Goal: Task Accomplishment & Management: Complete application form

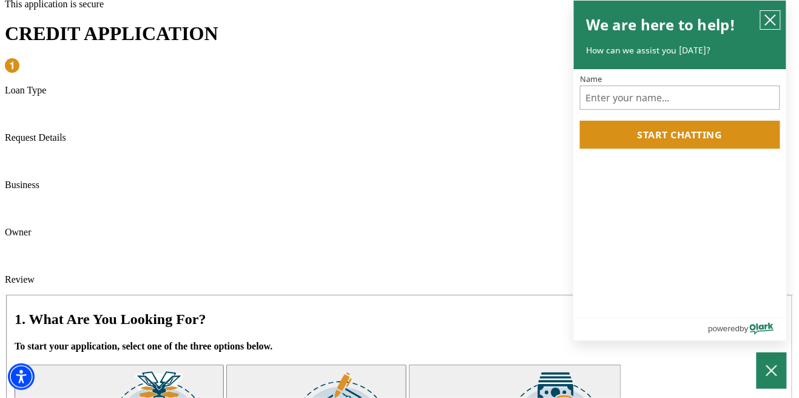
click at [774, 23] on icon "close chatbox" at bounding box center [771, 20] width 10 height 10
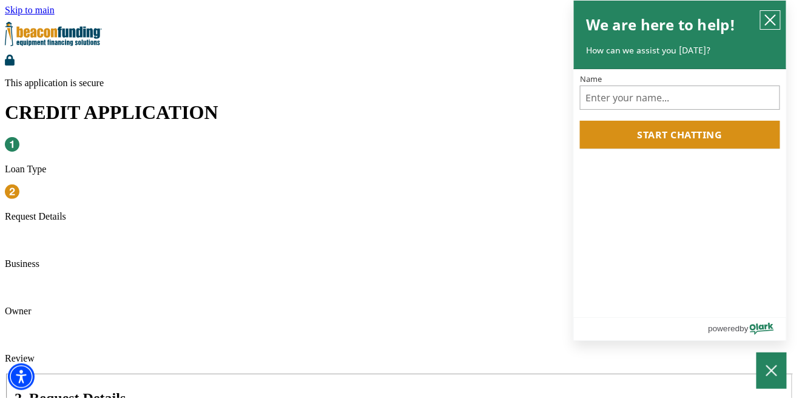
click at [774, 25] on icon "close chatbox" at bounding box center [770, 20] width 12 height 12
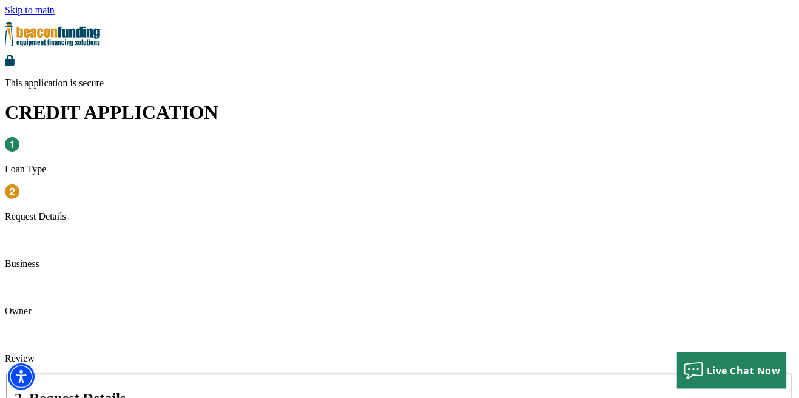
select select "5"
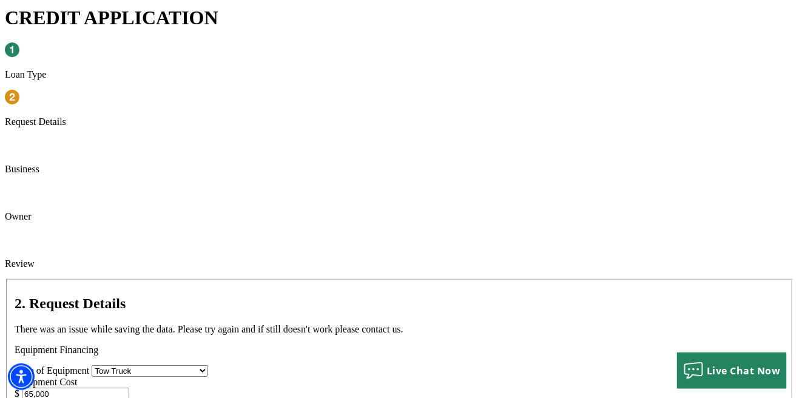
scroll to position [96, 0]
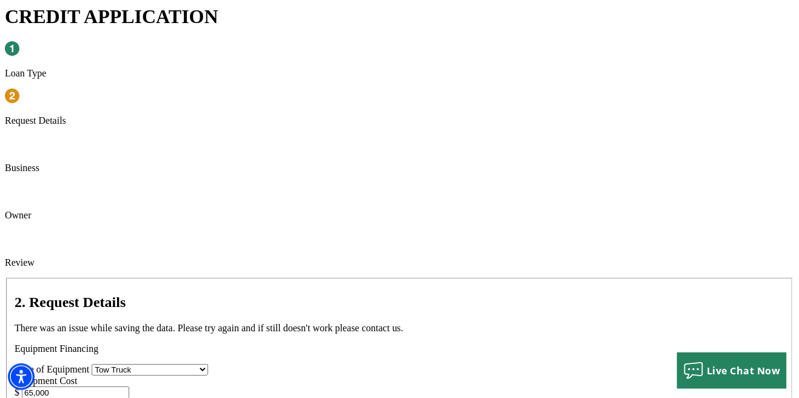
type input "65,000"
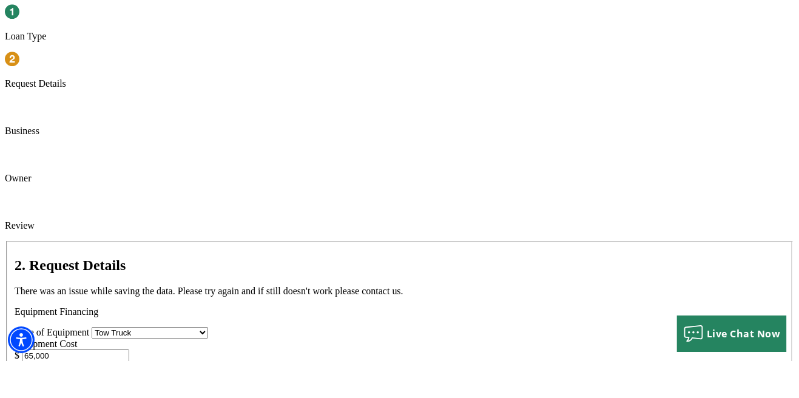
type textarea "Rollback"
type input "Freightliner"
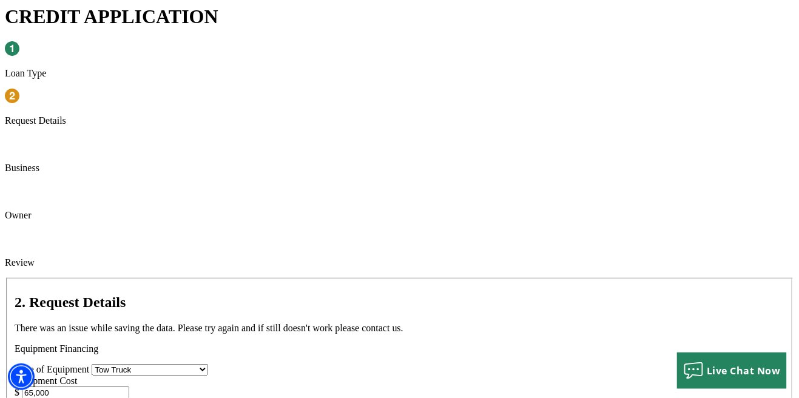
type input "M2 106"
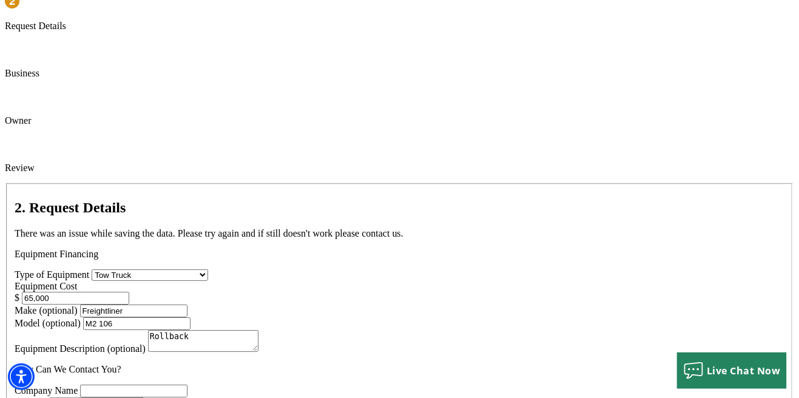
scroll to position [191, 0]
click at [144, 397] on select "Choose... Towing Landscape/Hardscape Decorated Apparel Septic Light Constructio…" at bounding box center [96, 403] width 95 height 12
select select "1"
click at [144, 397] on select "Choose... Towing Landscape/Hardscape Decorated Apparel Septic Light Constructio…" at bounding box center [96, 403] width 95 height 12
click at [170, 384] on input "Company Name" at bounding box center [133, 390] width 107 height 13
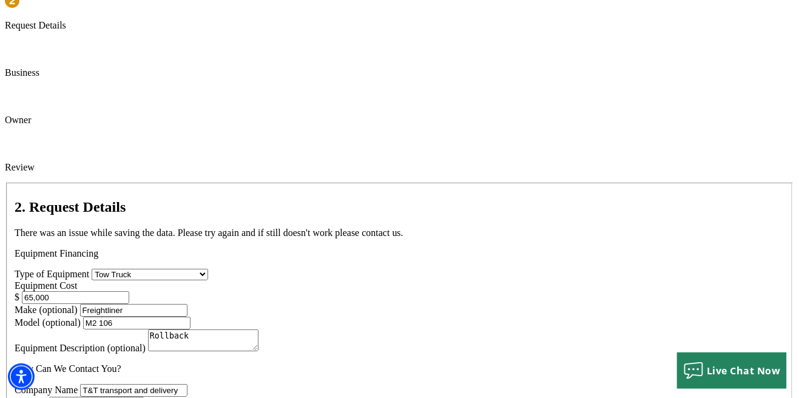
type input "T&T transport and delivery"
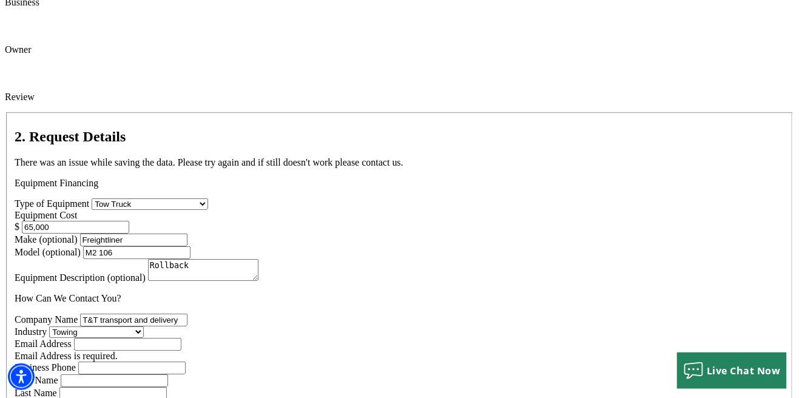
scroll to position [262, 0]
click at [186, 361] on input "Business Phone" at bounding box center [131, 367] width 107 height 13
type input "(575) 640-2325"
click at [167, 386] on input "Last Name" at bounding box center [112, 392] width 107 height 13
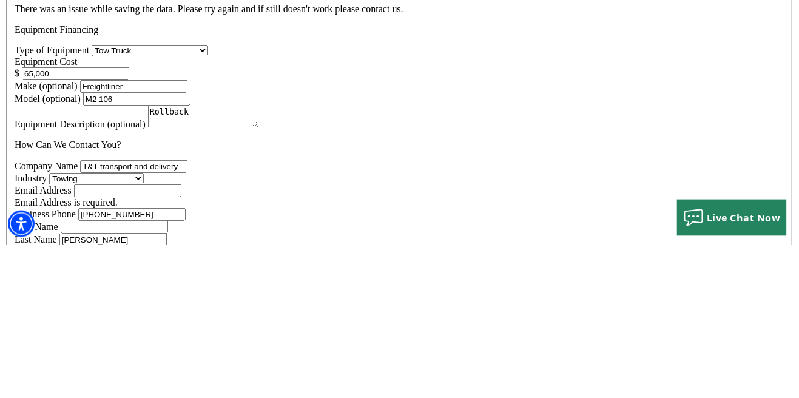
type input "[PERSON_NAME]"
click at [168, 374] on input "First Name" at bounding box center [114, 380] width 107 height 13
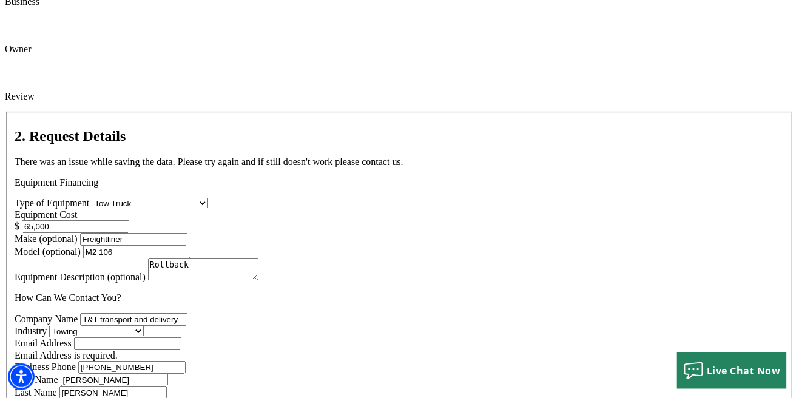
type input "[PERSON_NAME]"
click at [267, 397] on select "Choose... Internet Search Vendor Referral Word of Mouth Client Referral Email E…" at bounding box center [198, 405] width 144 height 12
select select "5"
click at [126, 397] on select "Choose... Internet Search Vendor Referral Word of Mouth Client Referral Email E…" at bounding box center [198, 405] width 144 height 12
click at [100, 337] on input "Email Address" at bounding box center [127, 343] width 107 height 13
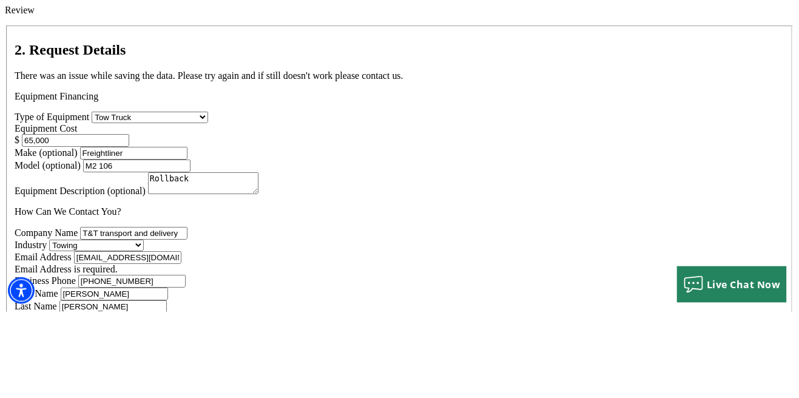
type input "[EMAIL_ADDRESS][DOMAIN_NAME]"
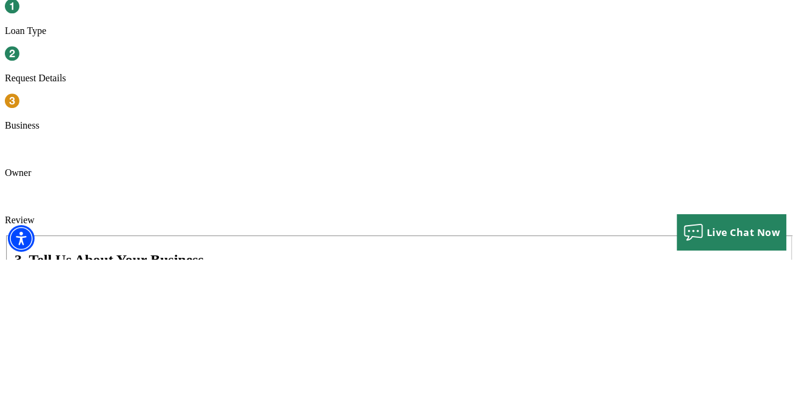
type input "7"
type input "/8"
type input "/2"
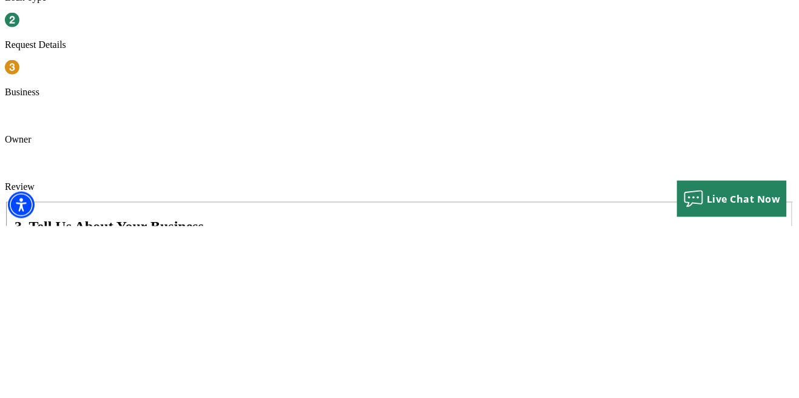
type input "07/2020"
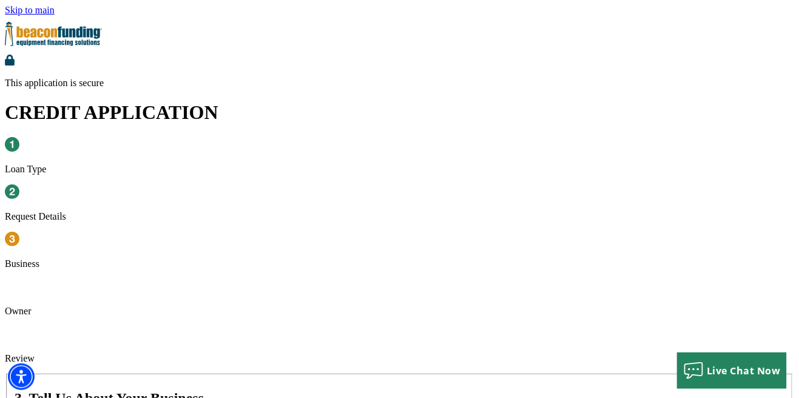
type input "3812 Britton Avenue"
type input "Jackson"
select select "26"
type input "39206"
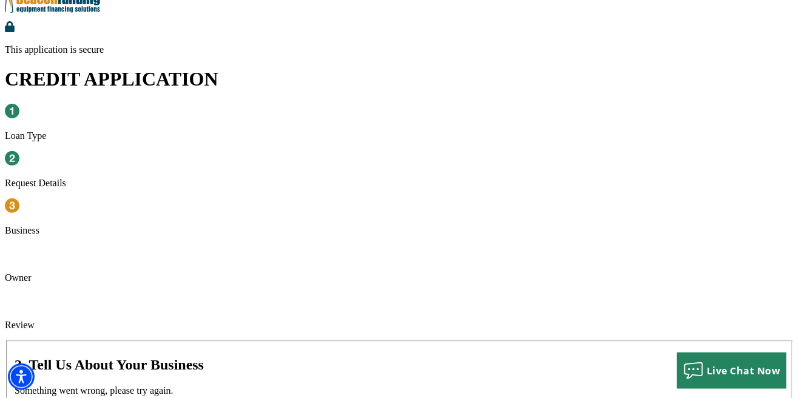
scroll to position [37, 0]
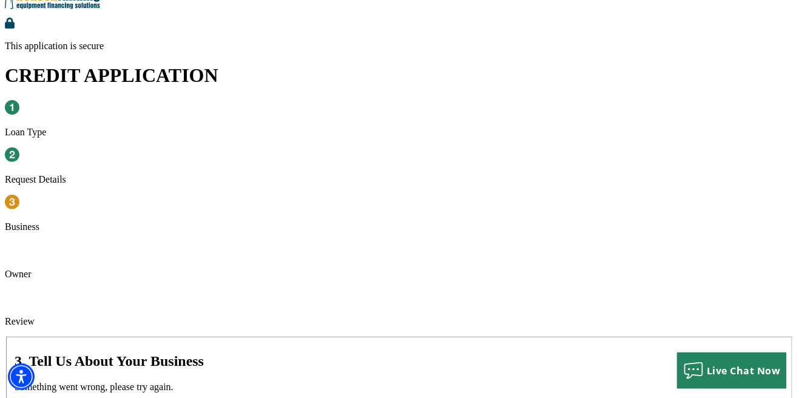
select select "2"
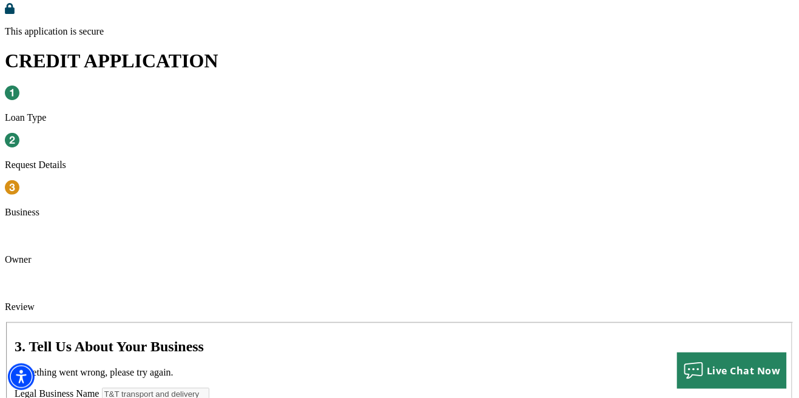
scroll to position [87, 0]
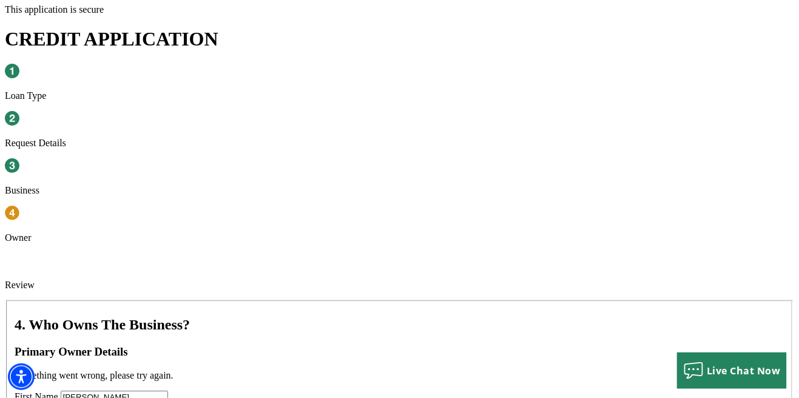
scroll to position [77, 0]
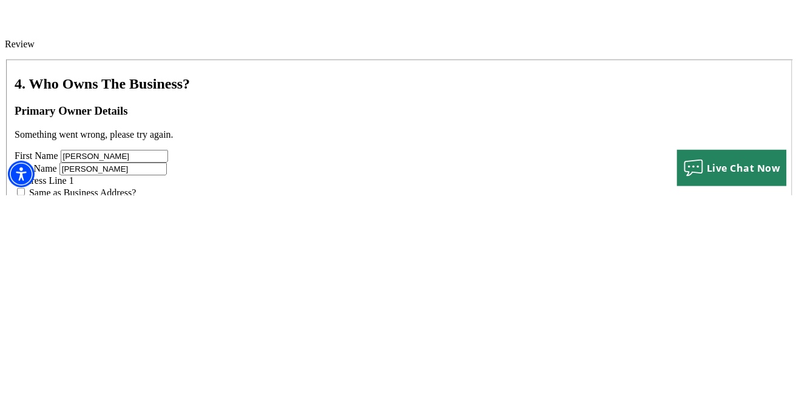
scroll to position [123, 0]
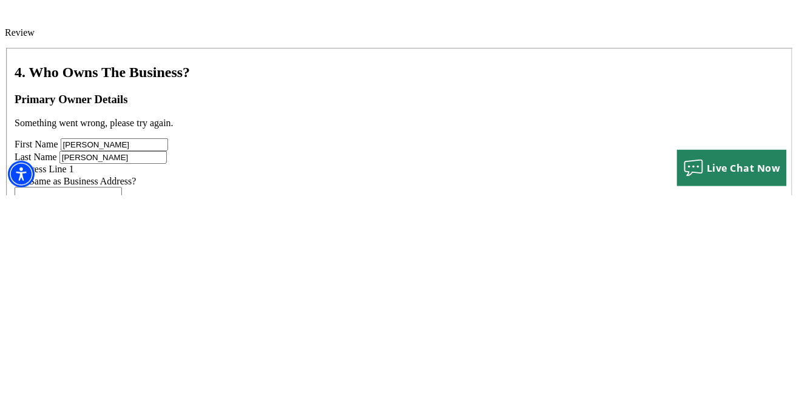
type input "242-11-1737"
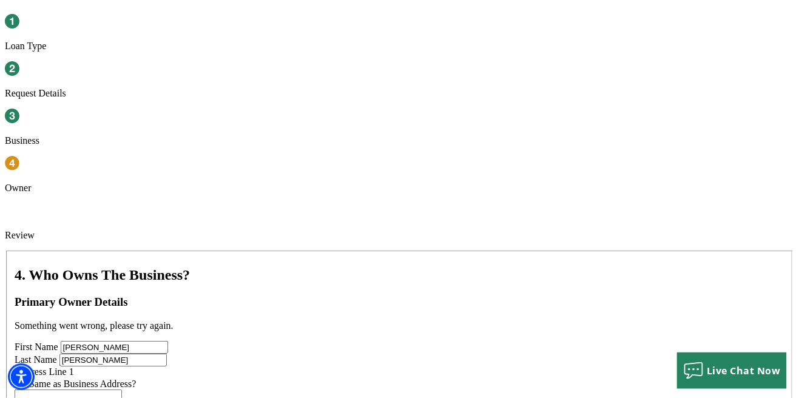
type input "85"
click at [122, 390] on input "Address Line 1" at bounding box center [68, 396] width 107 height 13
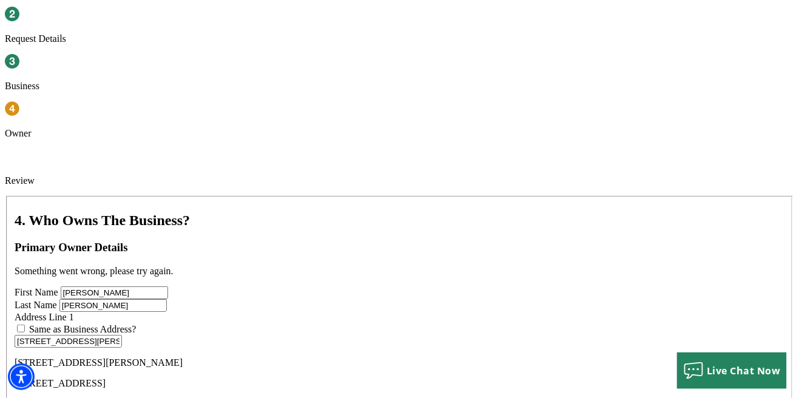
scroll to position [178, 0]
type input "[STREET_ADDRESS][PERSON_NAME]"
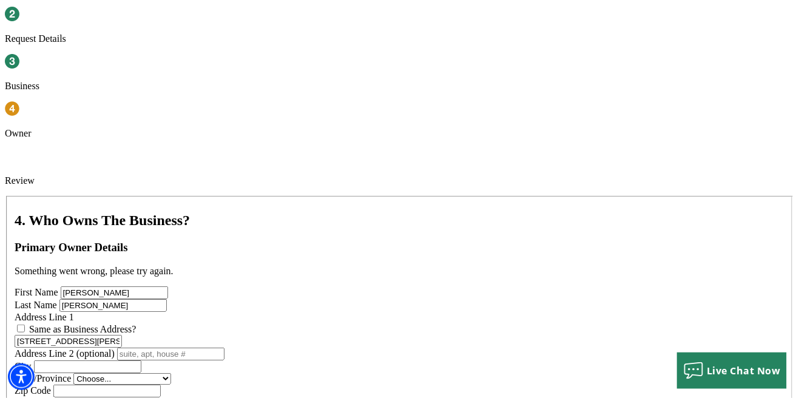
click at [141, 360] on input "City" at bounding box center [87, 366] width 107 height 13
type input "[GEOGRAPHIC_DATA]"
select select "26"
type input "39073"
type input "[PHONE_NUMBER]"
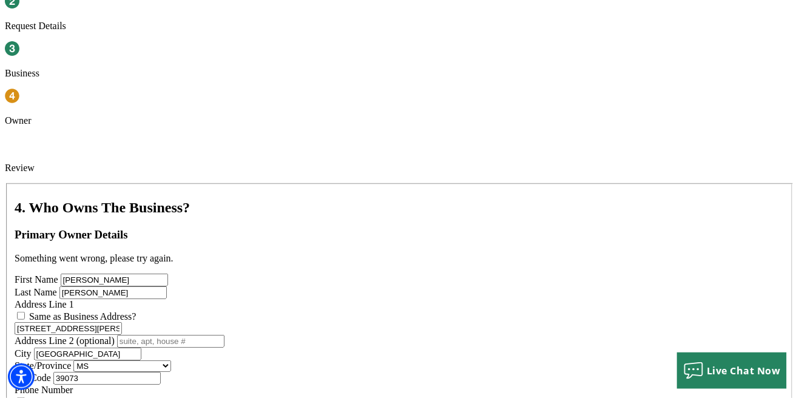
scroll to position [191, 0]
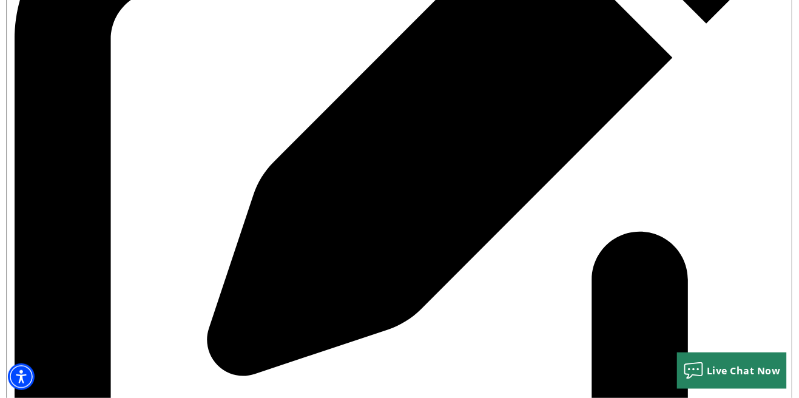
scroll to position [692, 0]
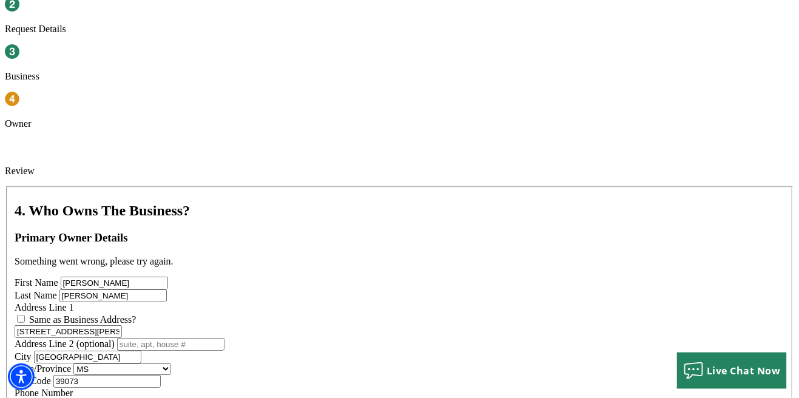
scroll to position [191, 0]
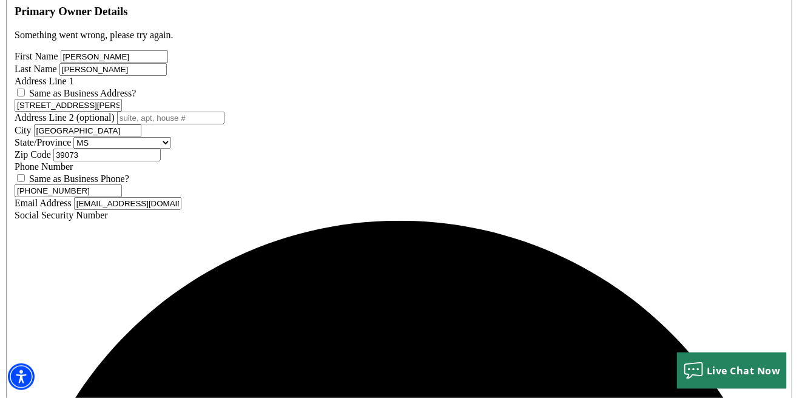
scroll to position [416, 0]
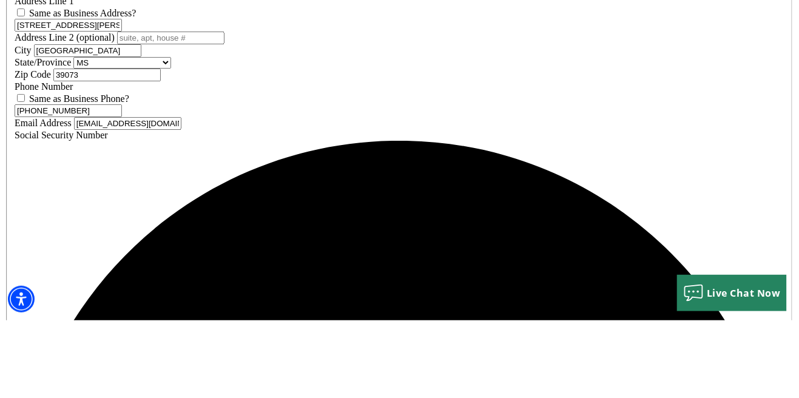
type input "[PERSON_NAME]"
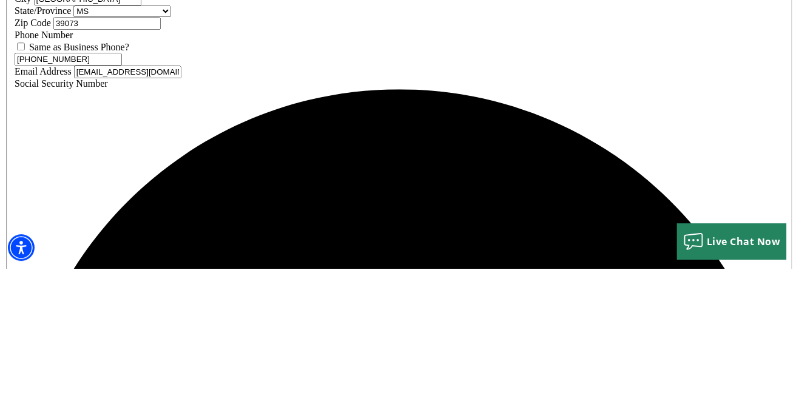
type input "Thirty"
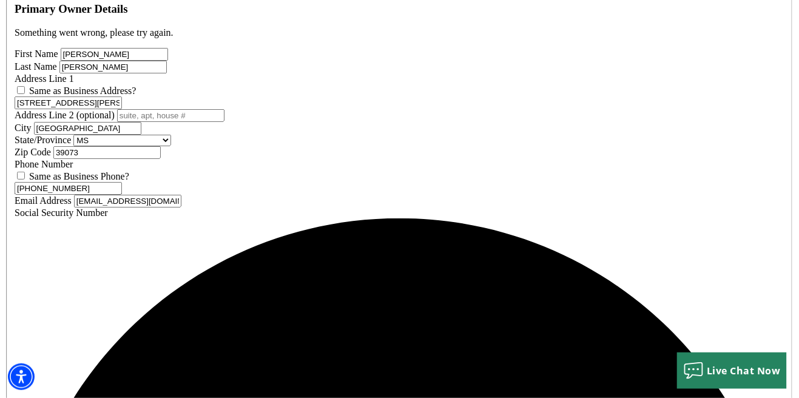
type input "[STREET_ADDRESS][PERSON_NAME]"
type input "[PERSON_NAME]"
select select "26"
type input "39206"
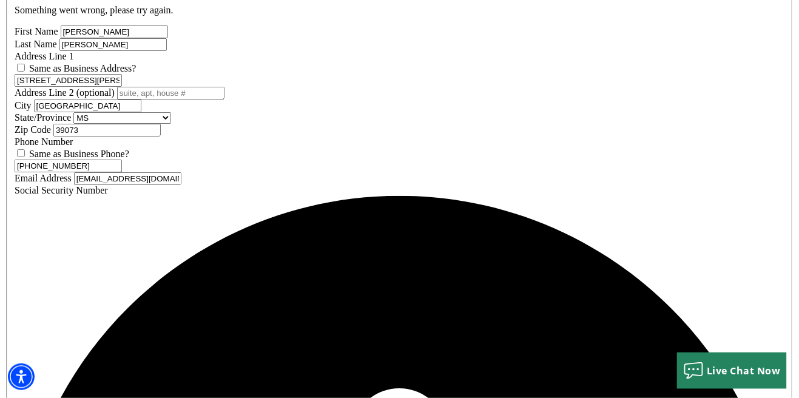
scroll to position [444, 0]
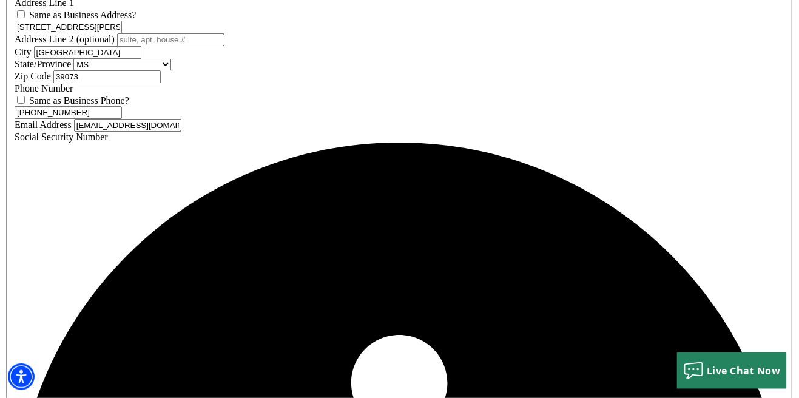
scroll to position [496, 0]
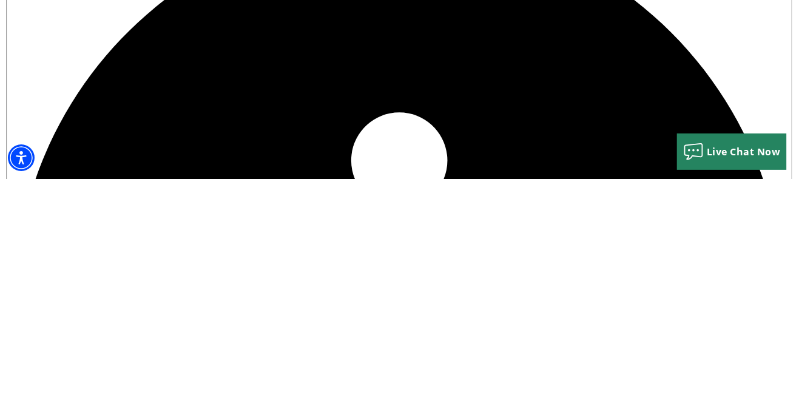
type input "15"
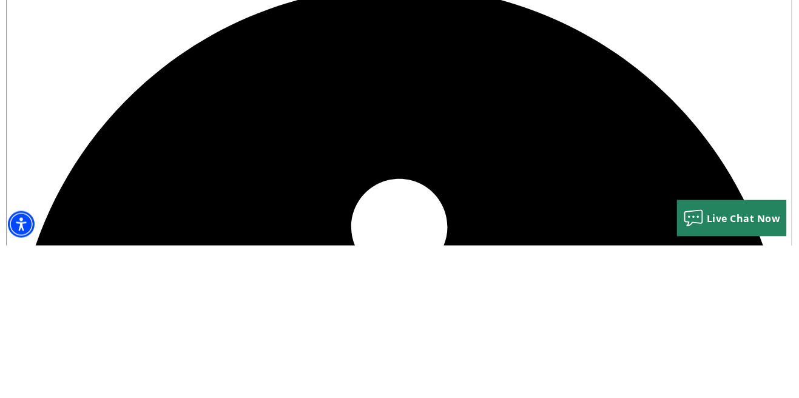
type input "6"
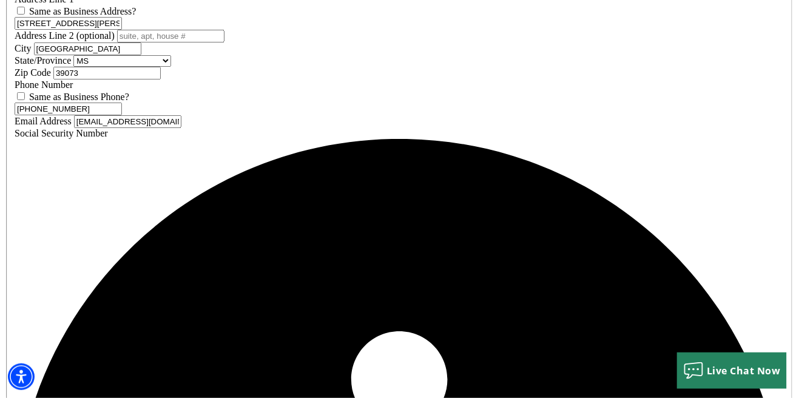
type input "[PHONE_NUMBER]"
